Goal: Contribute content: Contribute content

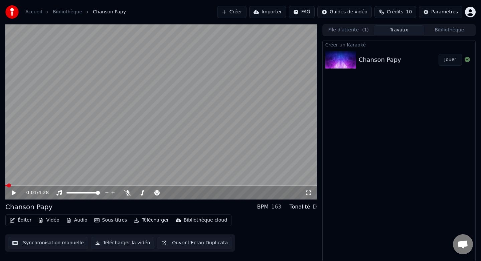
click at [236, 14] on button "Créer" at bounding box center [231, 12] width 29 height 12
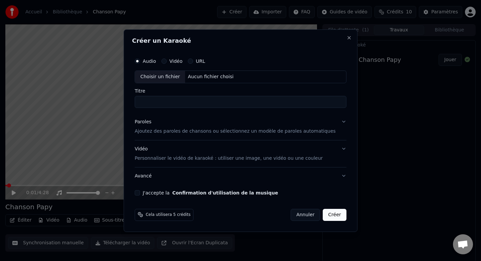
click at [170, 76] on div "Choisir un fichier" at bounding box center [160, 77] width 50 height 12
drag, startPoint x: 263, startPoint y: 98, endPoint x: 209, endPoint y: 100, distance: 53.8
click at [209, 100] on input "**********" at bounding box center [240, 102] width 212 height 12
drag, startPoint x: 269, startPoint y: 105, endPoint x: 128, endPoint y: 102, distance: 140.2
click at [128, 102] on body "**********" at bounding box center [240, 130] width 481 height 261
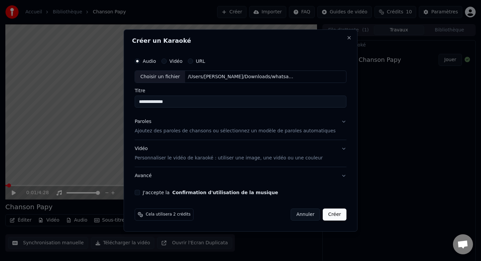
type input "**********"
click at [140, 193] on button "J'accepte la Confirmation d'utilisation de la musique" at bounding box center [136, 192] width 5 height 5
click at [234, 133] on p "Ajoutez des paroles de chansons ou sélectionnez un modèle de paroles automatiqu…" at bounding box center [234, 131] width 201 height 7
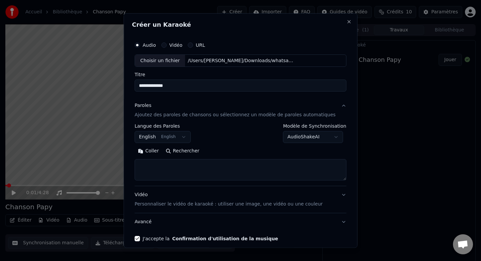
click at [186, 138] on button "English English" at bounding box center [162, 137] width 56 height 12
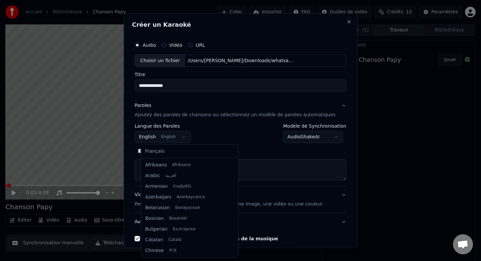
scroll to position [53, 0]
select select "**"
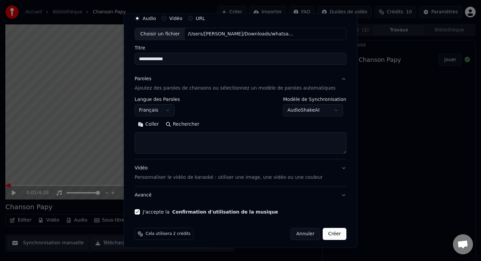
scroll to position [30, 0]
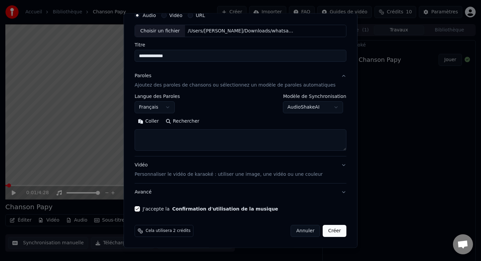
click at [208, 135] on textarea at bounding box center [240, 139] width 212 height 21
paste textarea "**********"
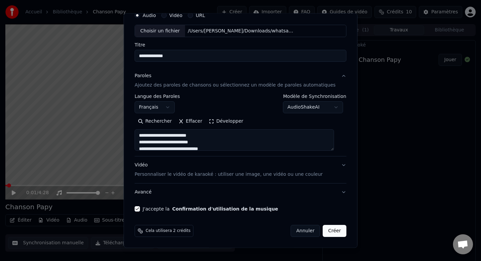
scroll to position [0, 0]
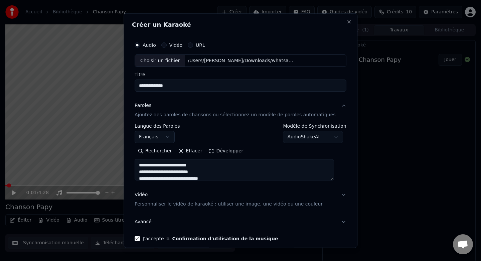
click at [218, 151] on button "Développer" at bounding box center [226, 150] width 41 height 11
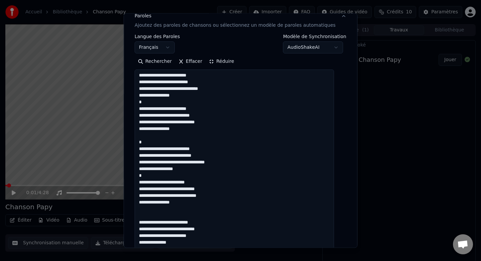
scroll to position [94, 0]
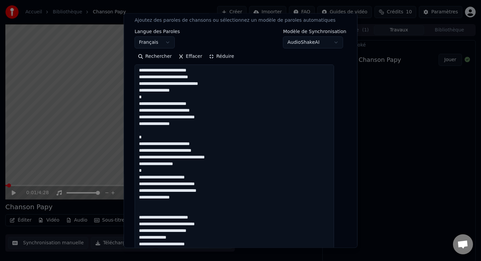
click at [189, 135] on textarea "**********" at bounding box center [233, 203] width 199 height 279
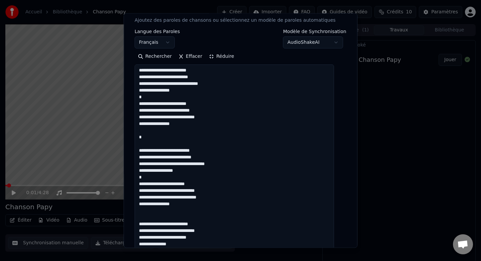
scroll to position [7, 0]
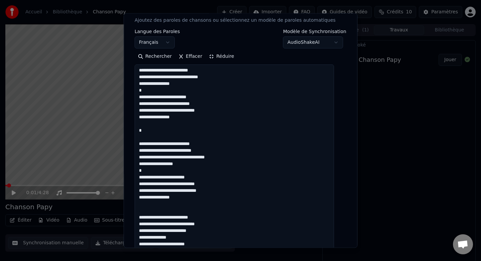
click at [167, 209] on textarea "**********" at bounding box center [233, 203] width 199 height 279
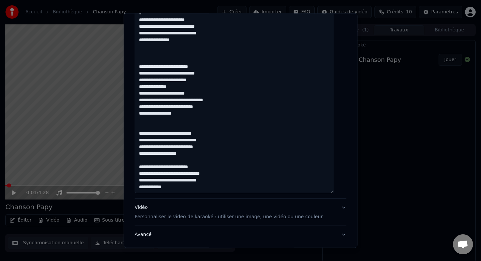
scroll to position [247, 0]
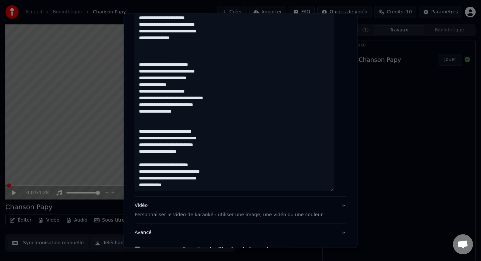
click at [198, 87] on textarea "**********" at bounding box center [233, 51] width 199 height 279
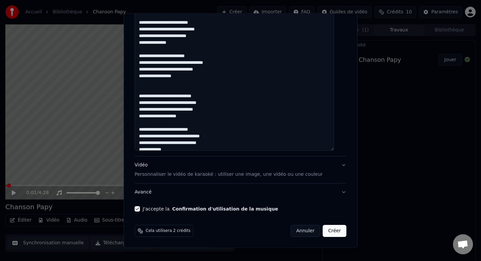
scroll to position [13, 0]
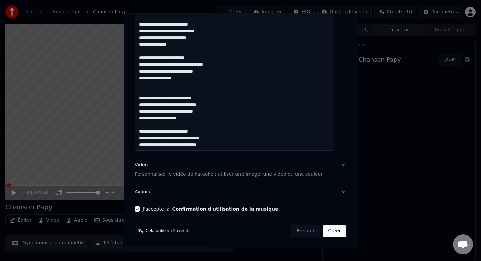
click at [167, 88] on textarea "**********" at bounding box center [233, 11] width 199 height 279
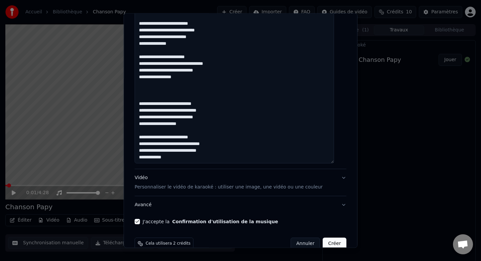
scroll to position [287, 0]
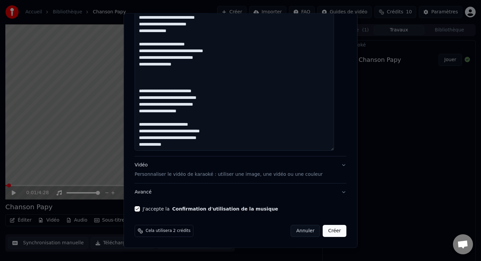
type textarea "**********"
click at [329, 230] on button "Créer" at bounding box center [334, 231] width 23 height 12
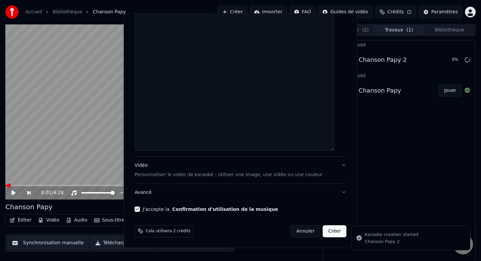
scroll to position [0, 0]
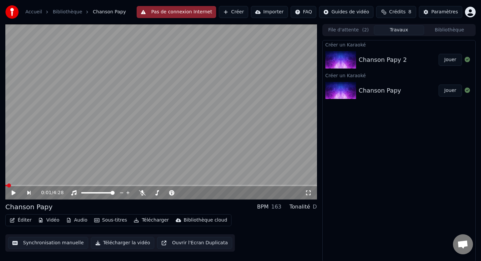
click at [403, 62] on div "Chanson Papy 2" at bounding box center [398, 59] width 80 height 9
click at [409, 63] on div "Chanson Papy 2" at bounding box center [398, 59] width 80 height 9
click at [451, 60] on button "Jouer" at bounding box center [449, 60] width 23 height 12
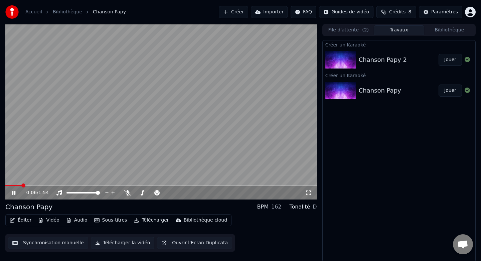
click at [22, 185] on span at bounding box center [13, 185] width 16 height 1
click at [15, 194] on icon at bounding box center [19, 192] width 16 height 5
click at [156, 191] on icon at bounding box center [156, 192] width 5 height 5
click at [14, 193] on icon at bounding box center [14, 192] width 4 height 5
click at [127, 186] on polygon at bounding box center [127, 185] width 5 height 5
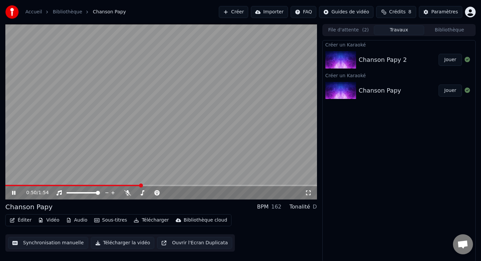
click at [142, 185] on span at bounding box center [160, 185] width 311 height 1
click at [24, 185] on span at bounding box center [76, 185] width 142 height 1
click at [18, 185] on span at bounding box center [14, 185] width 19 height 1
click at [109, 170] on video at bounding box center [160, 111] width 311 height 175
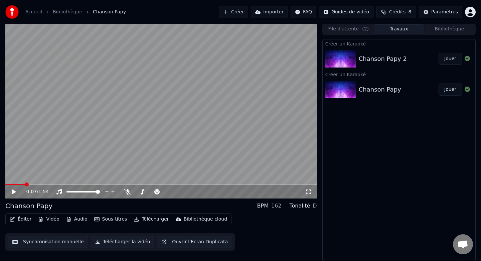
click at [72, 219] on button "Audio" at bounding box center [76, 218] width 27 height 9
click at [258, 234] on div "Éditer Vidéo Audio Sous-titres Télécharger Bibliothèque cloud Synchronisation m…" at bounding box center [160, 231] width 311 height 37
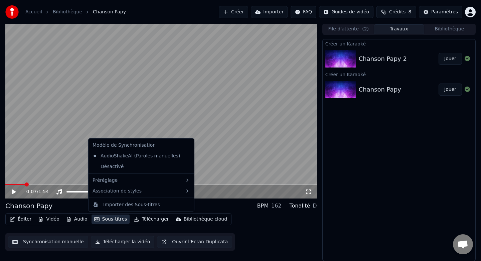
click at [106, 218] on button "Sous-titres" at bounding box center [110, 218] width 38 height 9
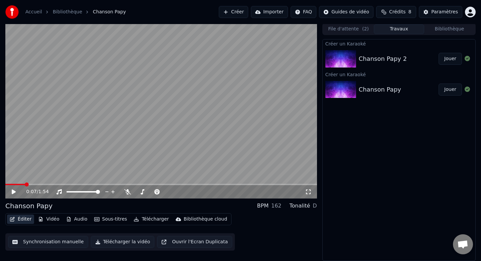
click at [25, 220] on button "Éditer" at bounding box center [20, 218] width 27 height 9
click at [24, 217] on button "Éditer" at bounding box center [20, 218] width 27 height 9
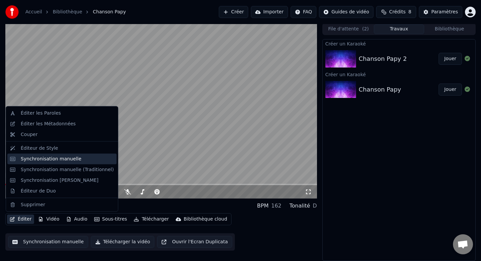
click at [62, 157] on div "Synchronisation manuelle" at bounding box center [51, 158] width 61 height 7
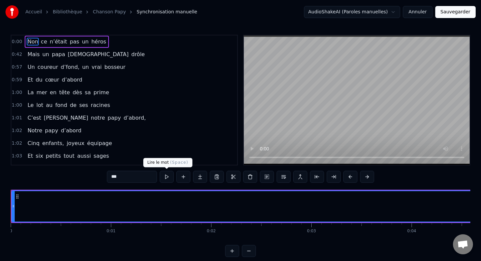
click at [166, 178] on button at bounding box center [167, 177] width 14 height 12
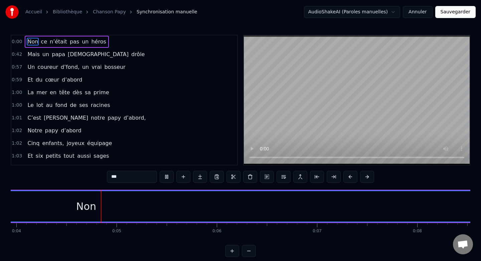
scroll to position [0, 397]
click at [166, 178] on button at bounding box center [167, 177] width 14 height 12
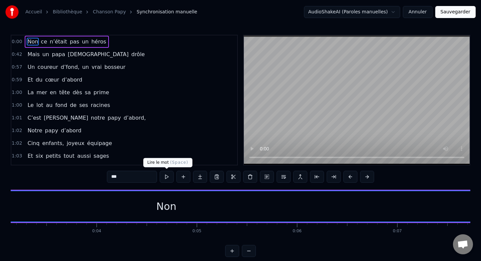
click at [168, 178] on button at bounding box center [167, 177] width 14 height 12
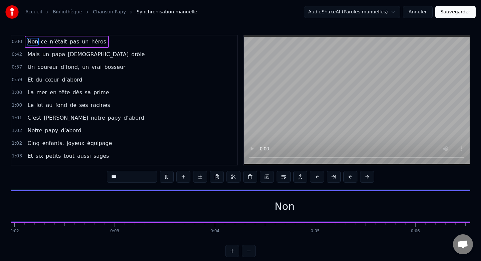
click at [168, 178] on button at bounding box center [167, 177] width 14 height 12
click at [138, 178] on input "***" at bounding box center [132, 177] width 50 height 12
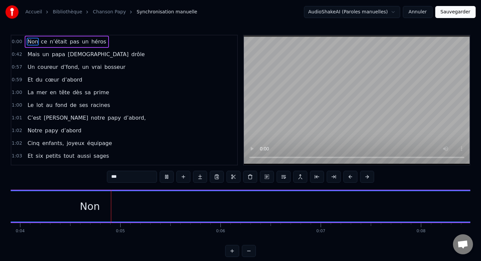
click at [167, 176] on button at bounding box center [167, 177] width 14 height 12
drag, startPoint x: 65, startPoint y: 209, endPoint x: 87, endPoint y: 207, distance: 22.1
click at [87, 207] on div "Non" at bounding box center [71, 206] width 938 height 30
click at [77, 206] on div "Non" at bounding box center [71, 206] width 20 height 15
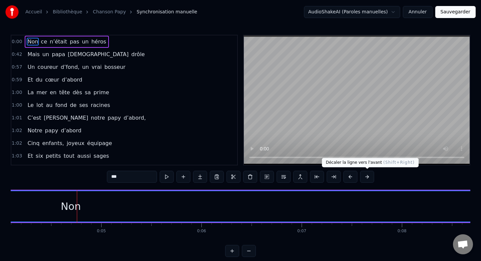
click at [367, 176] on button at bounding box center [367, 177] width 14 height 12
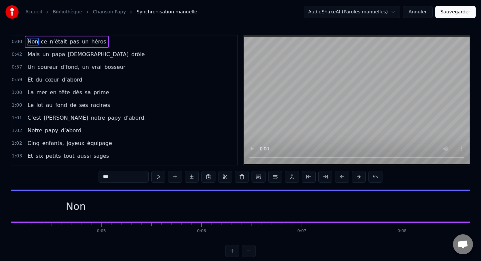
click at [367, 176] on div "***" at bounding box center [240, 177] width 284 height 12
click at [358, 177] on button at bounding box center [358, 177] width 14 height 12
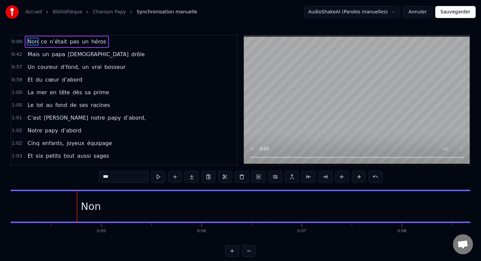
click at [358, 177] on button at bounding box center [358, 177] width 14 height 12
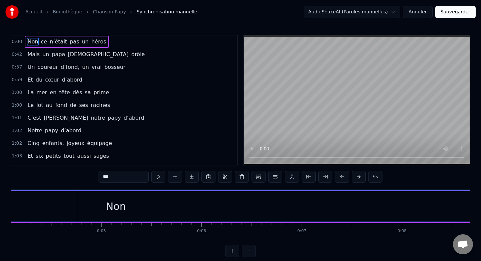
click at [358, 177] on button at bounding box center [358, 177] width 14 height 12
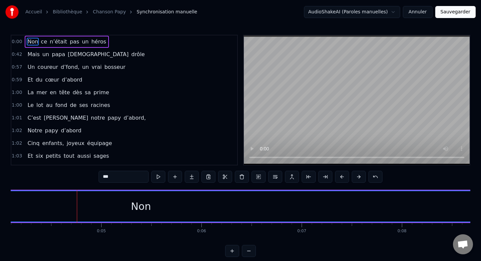
click at [358, 177] on button at bounding box center [358, 177] width 14 height 12
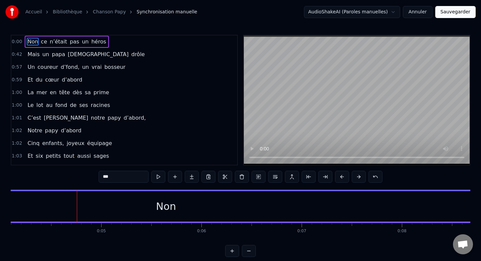
click at [358, 177] on button at bounding box center [358, 177] width 14 height 12
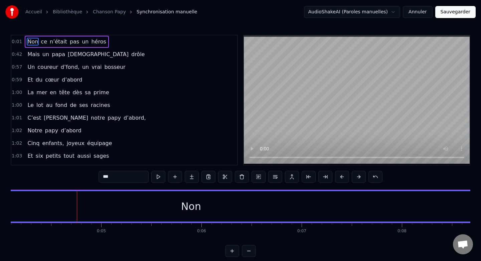
click at [358, 177] on button at bounding box center [358, 177] width 14 height 12
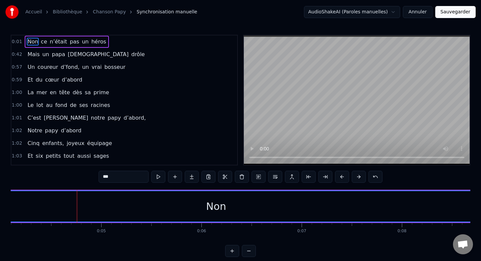
click at [358, 177] on button at bounding box center [358, 177] width 14 height 12
click at [18, 44] on span "0:01" at bounding box center [17, 41] width 10 height 7
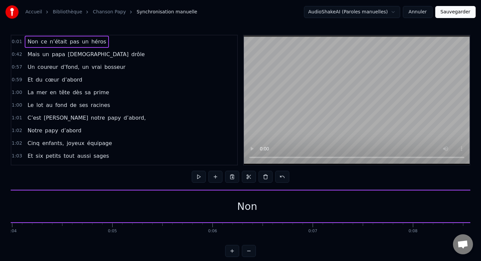
scroll to position [0, 399]
click at [238, 211] on div "Non" at bounding box center [247, 206] width 20 height 15
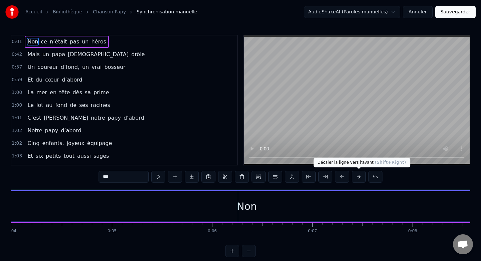
click at [356, 177] on button at bounding box center [358, 177] width 14 height 12
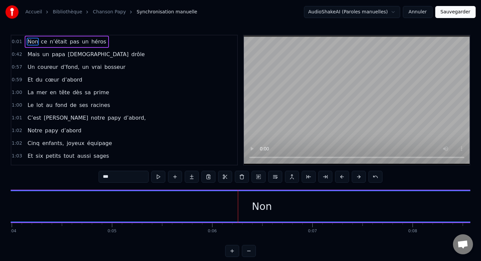
click at [361, 178] on button at bounding box center [358, 177] width 14 height 12
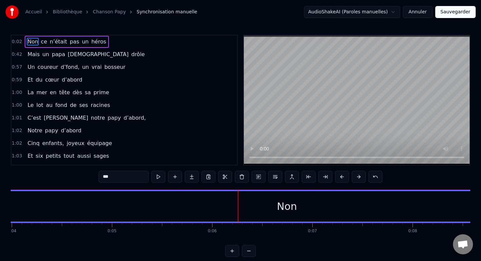
click at [361, 178] on button at bounding box center [358, 177] width 14 height 12
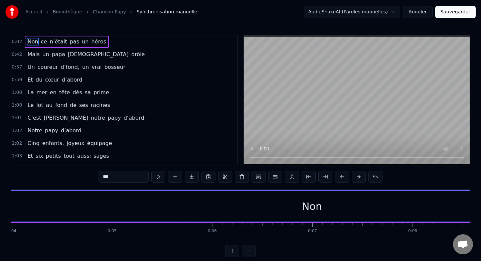
click at [361, 178] on button at bounding box center [358, 177] width 14 height 12
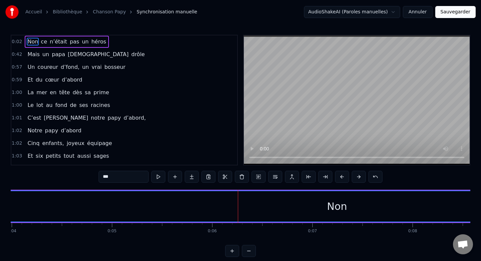
click at [361, 178] on button at bounding box center [358, 177] width 14 height 12
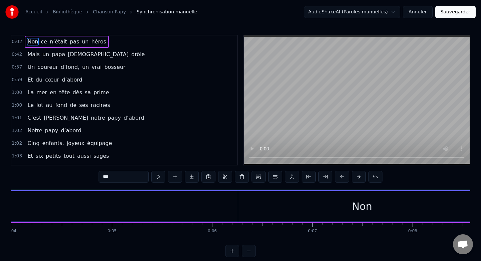
click at [361, 178] on button at bounding box center [358, 177] width 14 height 12
click at [359, 178] on button at bounding box center [358, 177] width 14 height 12
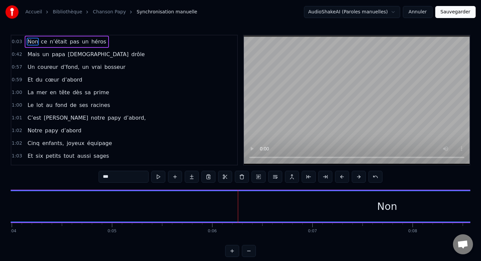
click at [359, 178] on button at bounding box center [358, 177] width 14 height 12
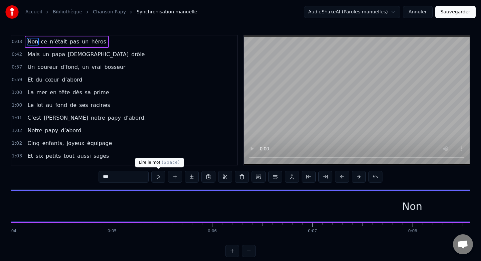
click at [158, 180] on button at bounding box center [158, 177] width 14 height 12
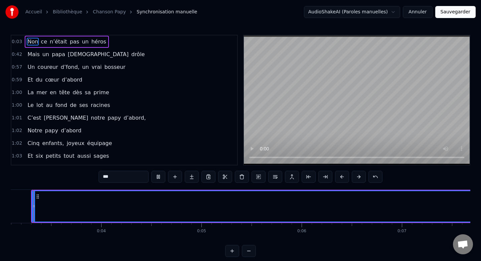
scroll to position [0, 299]
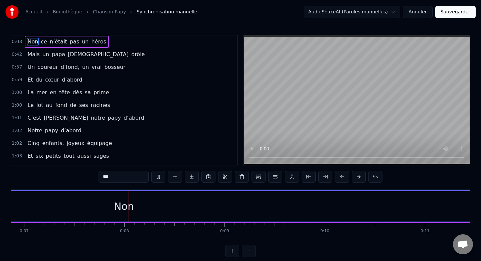
click at [158, 179] on button at bounding box center [158, 177] width 14 height 12
click at [99, 206] on div "Non" at bounding box center [99, 206] width 20 height 15
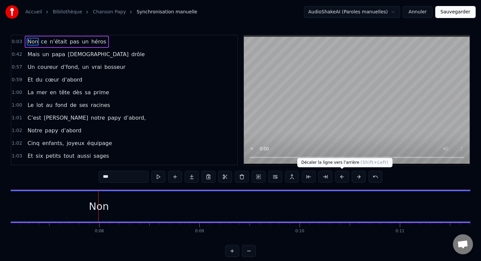
click at [341, 178] on button at bounding box center [342, 177] width 14 height 12
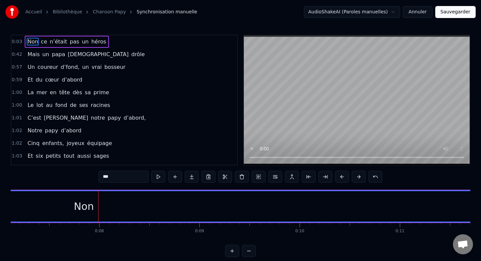
click at [341, 178] on button at bounding box center [342, 177] width 14 height 12
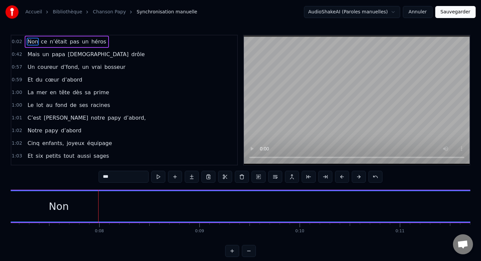
click at [341, 178] on button at bounding box center [342, 177] width 14 height 12
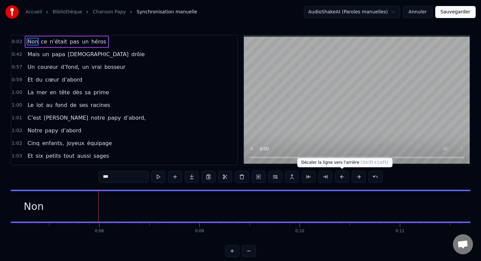
click at [344, 179] on button at bounding box center [342, 177] width 14 height 12
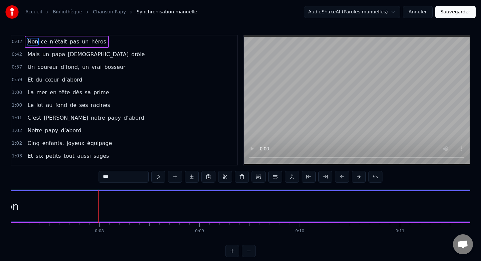
click at [344, 179] on button at bounding box center [342, 177] width 14 height 12
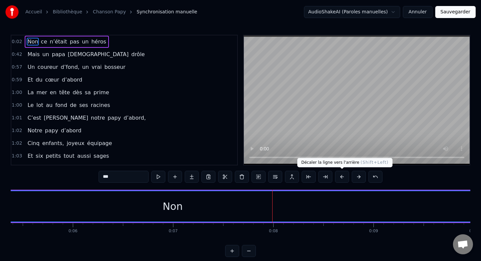
click at [338, 178] on button at bounding box center [342, 177] width 14 height 12
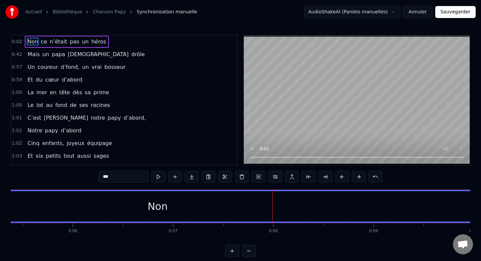
click at [338, 178] on button at bounding box center [342, 177] width 14 height 12
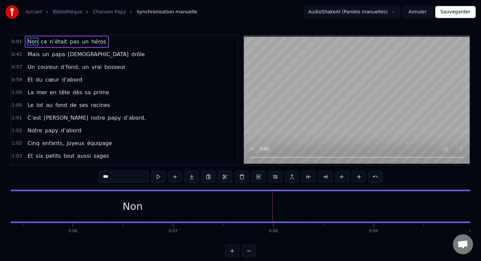
click at [338, 178] on button at bounding box center [342, 177] width 14 height 12
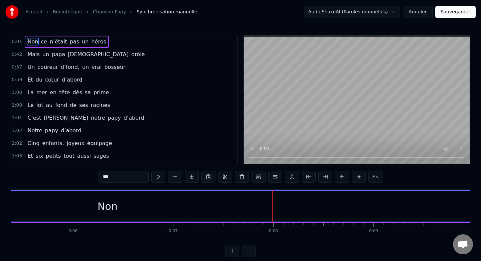
click at [338, 178] on button at bounding box center [342, 177] width 14 height 12
click at [159, 179] on button at bounding box center [158, 177] width 14 height 12
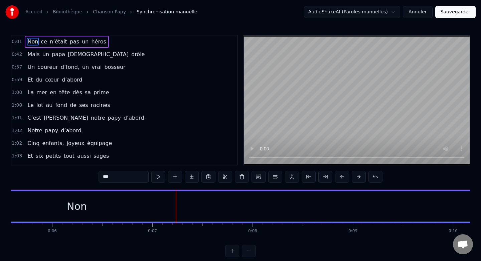
click at [79, 210] on div "Non" at bounding box center [77, 206] width 20 height 15
click at [355, 177] on button at bounding box center [358, 177] width 14 height 12
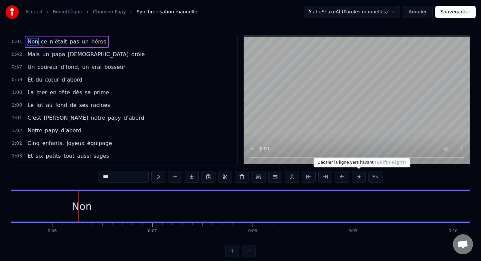
click at [355, 177] on button at bounding box center [358, 177] width 14 height 12
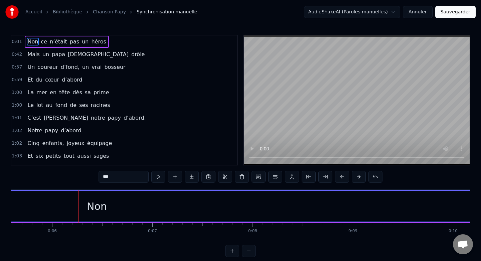
click at [355, 177] on button at bounding box center [358, 177] width 14 height 12
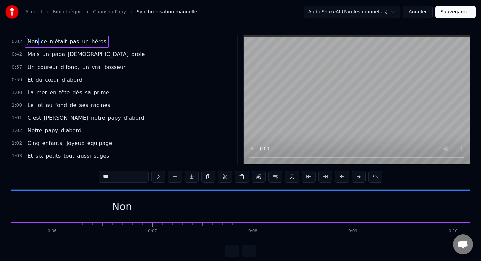
click at [355, 177] on button at bounding box center [358, 177] width 14 height 12
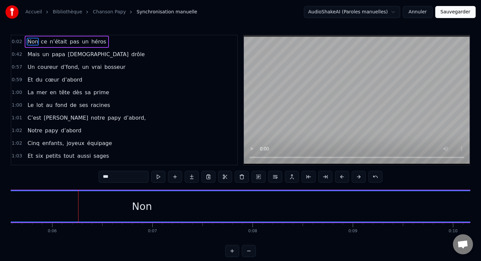
click at [355, 177] on button at bounding box center [358, 177] width 14 height 12
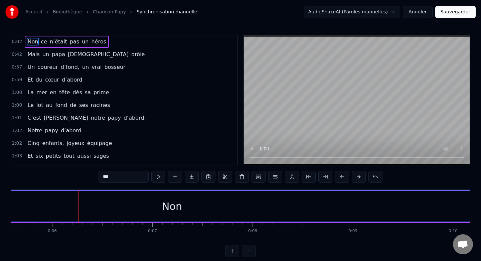
click at [355, 177] on button at bounding box center [358, 177] width 14 height 12
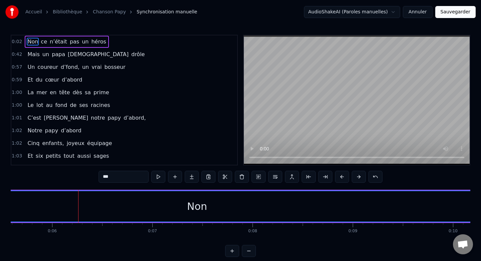
click at [355, 177] on button at bounding box center [358, 177] width 14 height 12
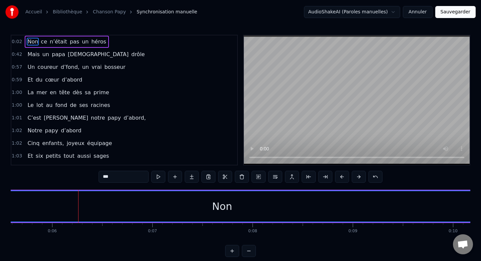
click at [355, 177] on button at bounding box center [358, 177] width 14 height 12
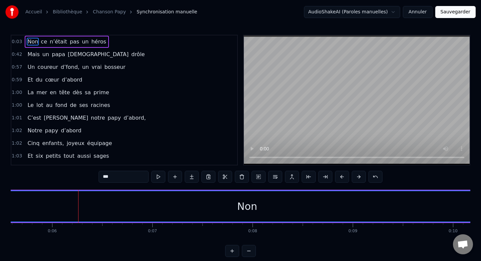
click at [355, 177] on button at bounding box center [358, 177] width 14 height 12
click at [159, 177] on button at bounding box center [158, 177] width 14 height 12
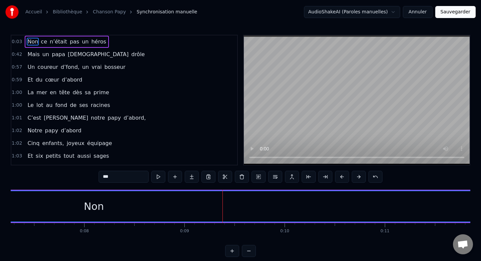
click at [159, 177] on button at bounding box center [158, 177] width 14 height 12
click at [45, 40] on span "ce" at bounding box center [44, 42] width 8 height 8
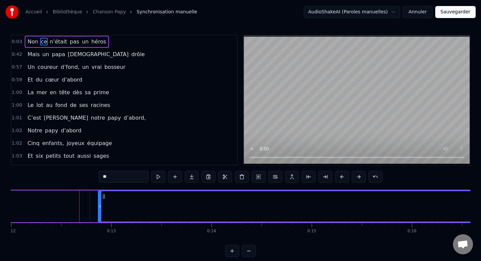
scroll to position [0, 1236]
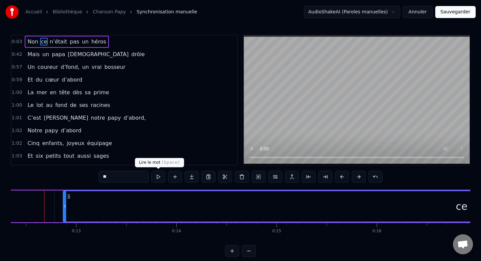
click at [160, 178] on button at bounding box center [158, 177] width 14 height 12
click at [160, 179] on button at bounding box center [158, 177] width 14 height 12
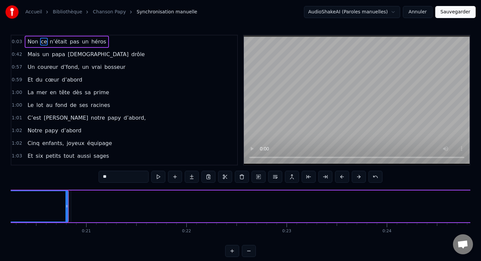
scroll to position [0, 2031]
click at [159, 177] on button at bounding box center [158, 177] width 14 height 12
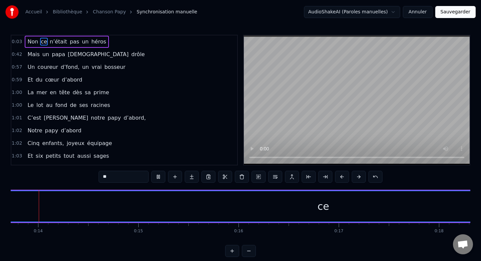
scroll to position [0, 1365]
click at [53, 39] on span "n’était" at bounding box center [58, 42] width 19 height 8
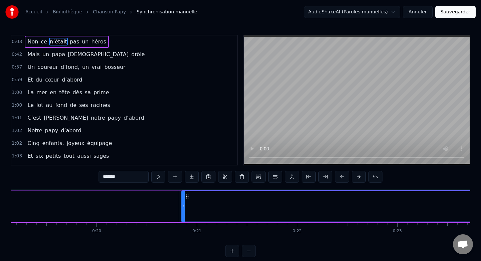
scroll to position [0, 2053]
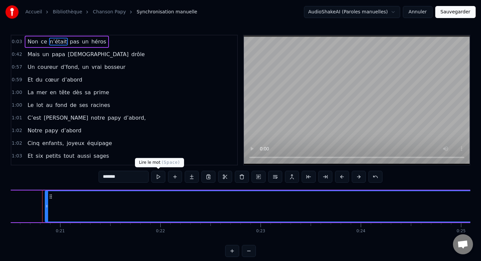
click at [156, 177] on button at bounding box center [158, 177] width 14 height 12
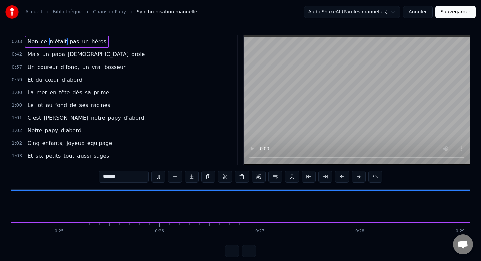
scroll to position [0, 2456]
click at [161, 179] on button at bounding box center [158, 177] width 14 height 12
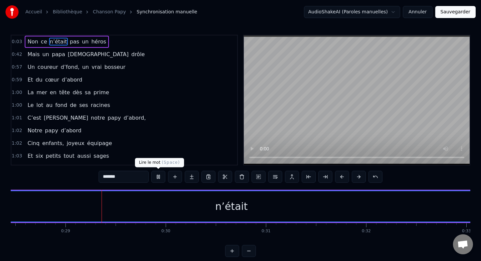
scroll to position [0, 2855]
click at [159, 177] on button at bounding box center [158, 177] width 14 height 12
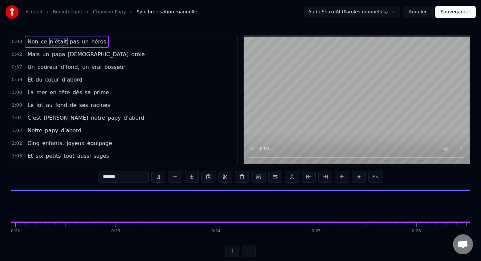
scroll to position [0, 2165]
click at [69, 40] on span "pas" at bounding box center [74, 42] width 11 height 8
type input "***"
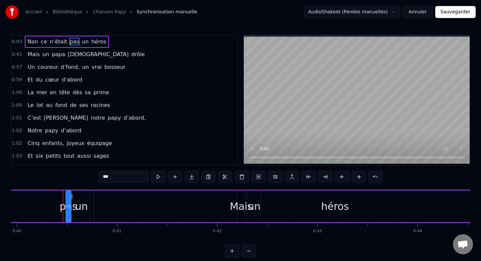
scroll to position [0, 4017]
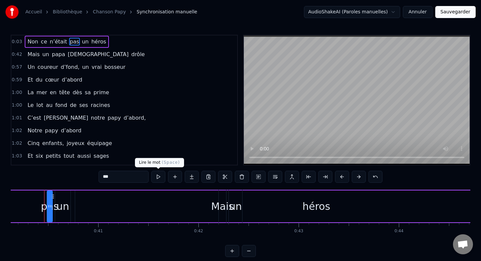
click at [159, 178] on button at bounding box center [158, 177] width 14 height 12
click at [158, 177] on button at bounding box center [158, 177] width 14 height 12
click at [14, 42] on span "0:03" at bounding box center [17, 41] width 10 height 7
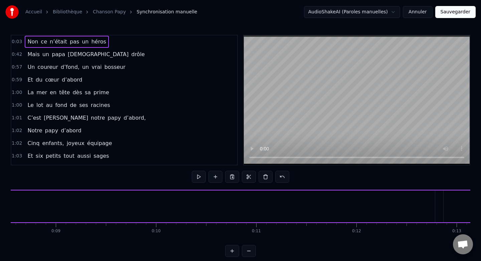
click at [14, 42] on span "0:03" at bounding box center [17, 41] width 10 height 7
